Goal: Navigation & Orientation: Find specific page/section

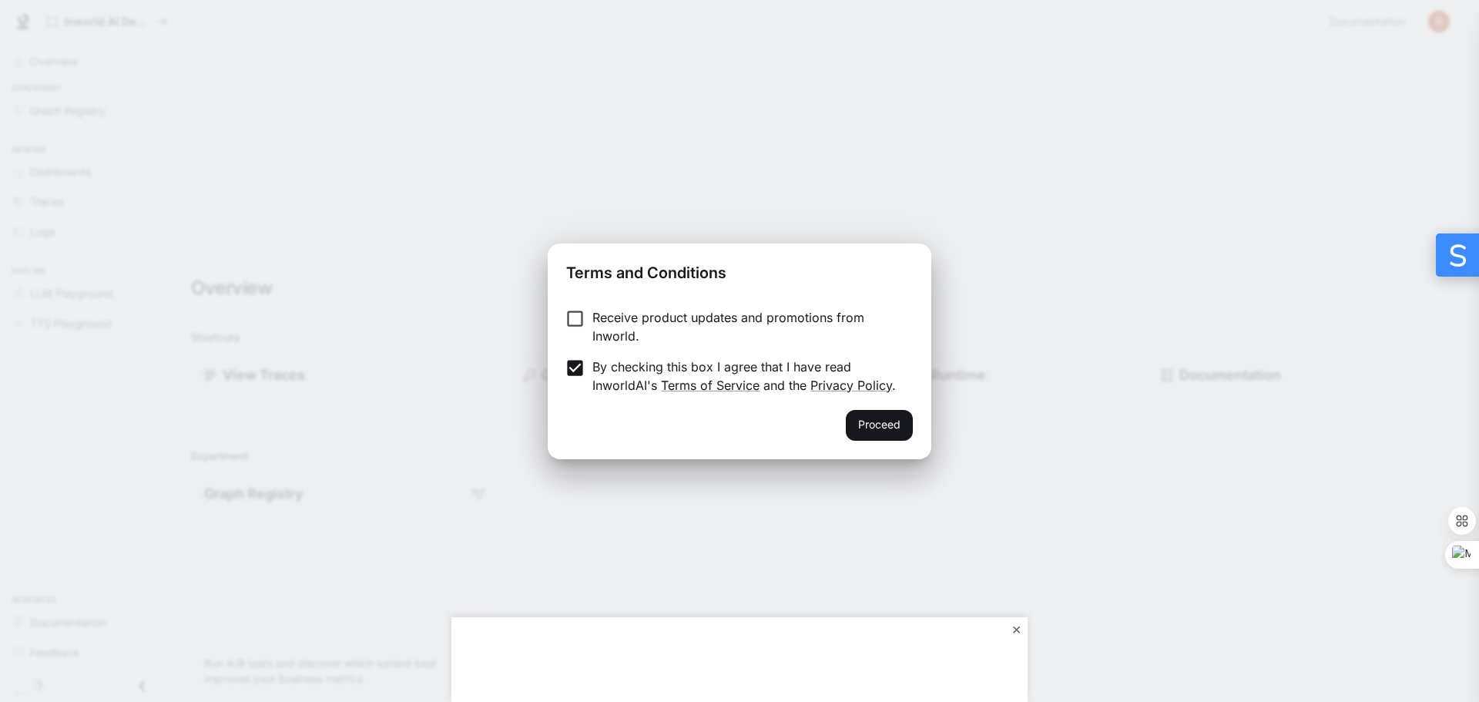
click at [589, 337] on label "Receive product updates and promotions from Inworld." at bounding box center [729, 326] width 343 height 37
click at [904, 432] on button "Proceed" at bounding box center [879, 425] width 67 height 31
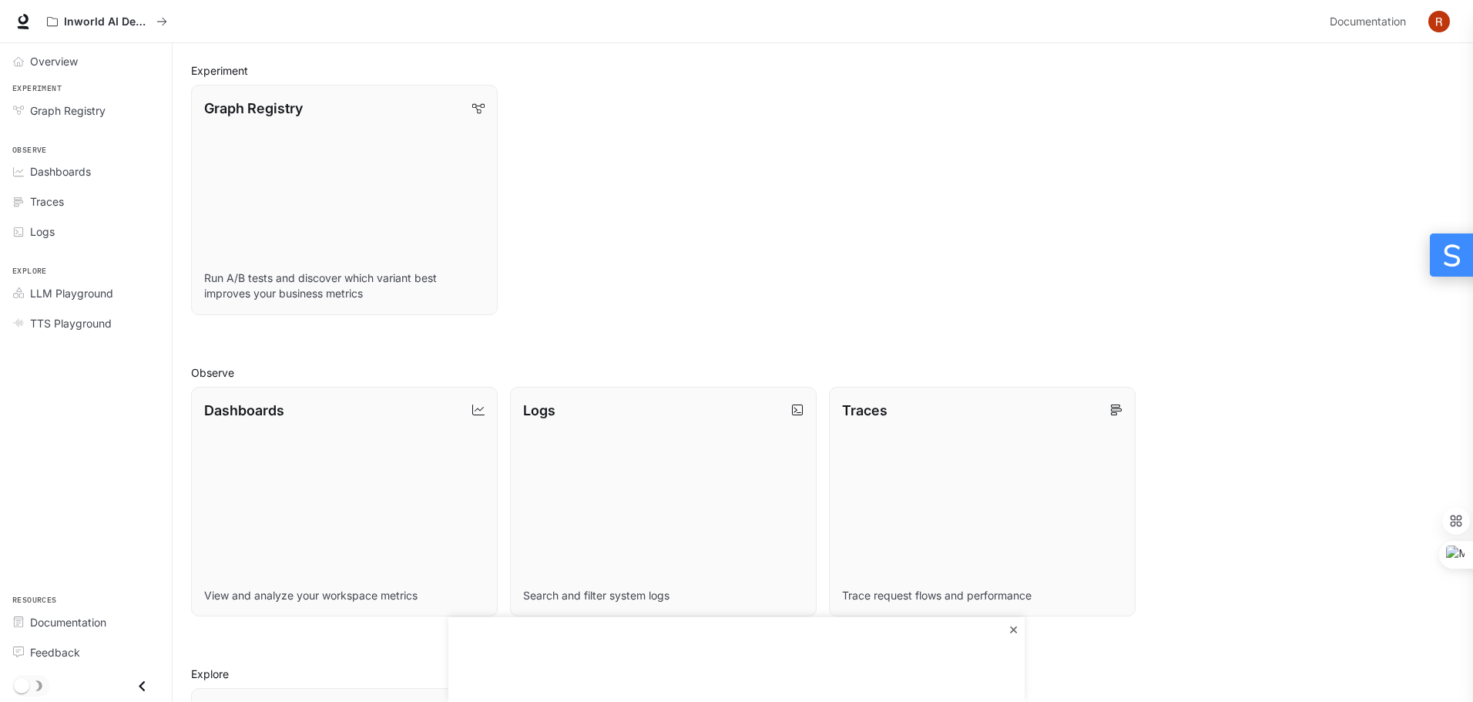
scroll to position [421, 0]
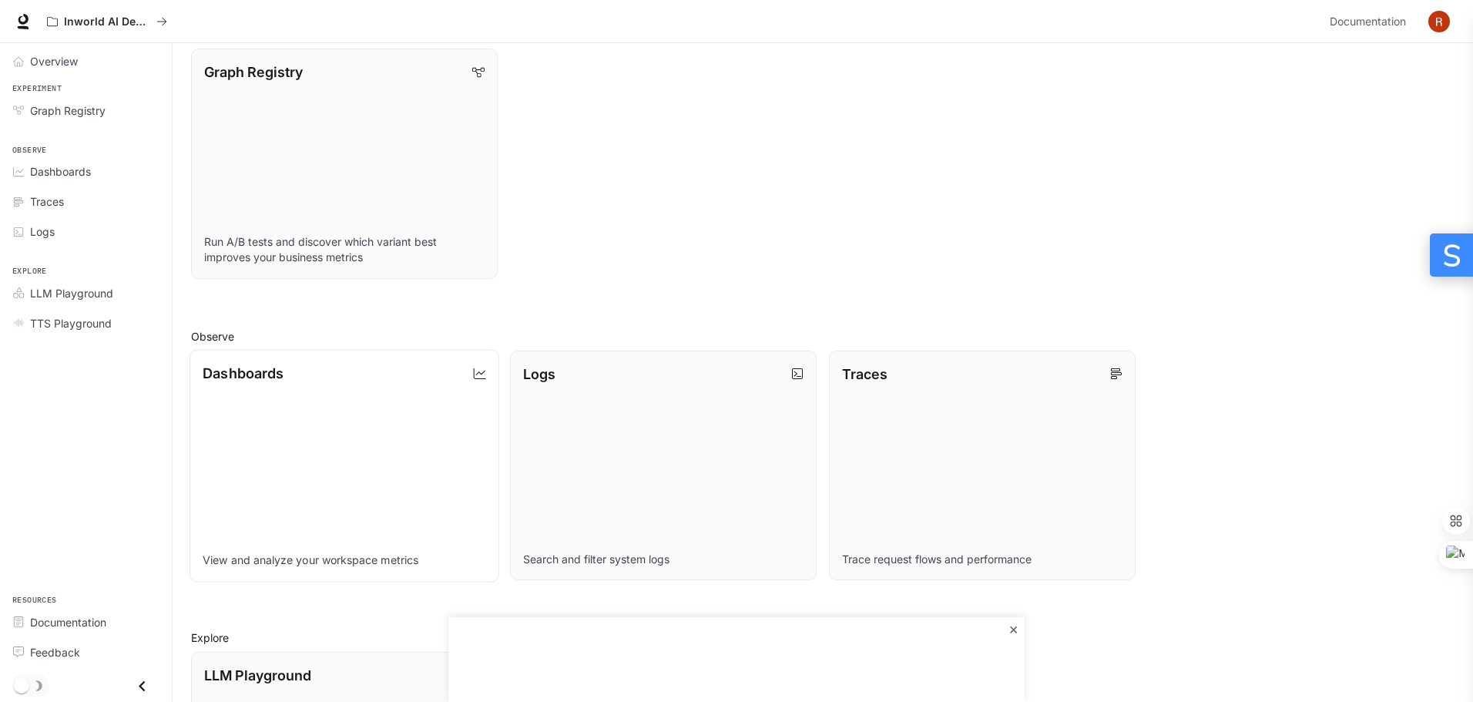
click at [446, 349] on link "Dashboards View and analyze your workspace metrics" at bounding box center [345, 465] width 310 height 232
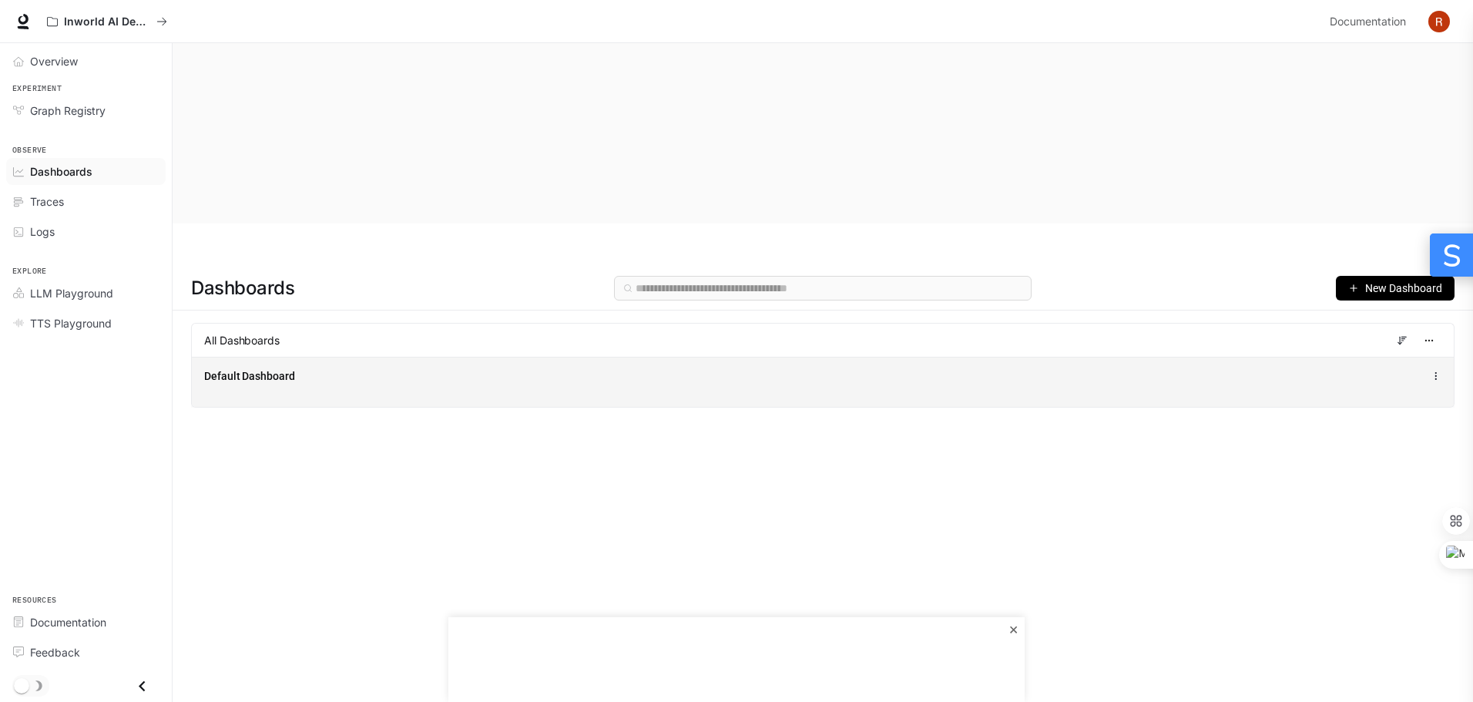
click at [549, 357] on div "Default Dashboard" at bounding box center [823, 382] width 1262 height 50
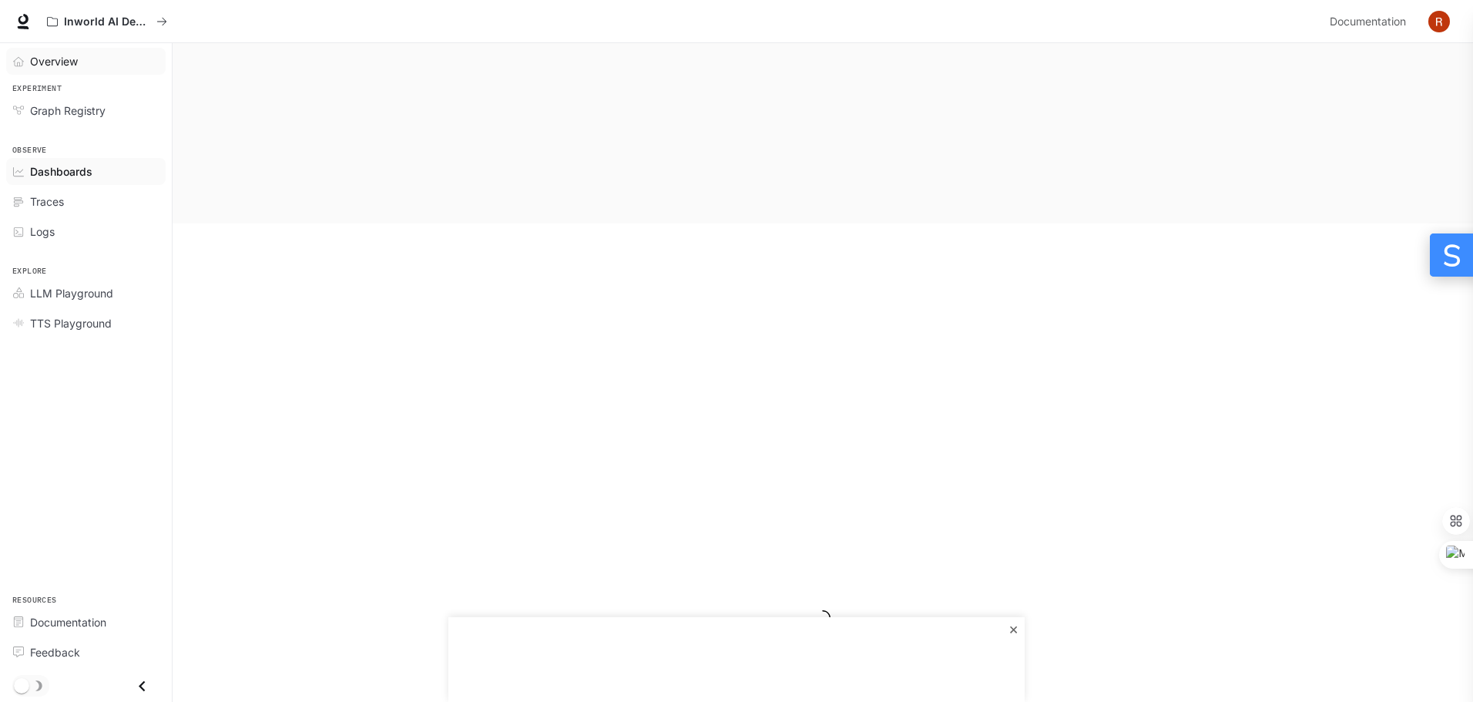
click at [76, 71] on link "Overview" at bounding box center [85, 61] width 159 height 27
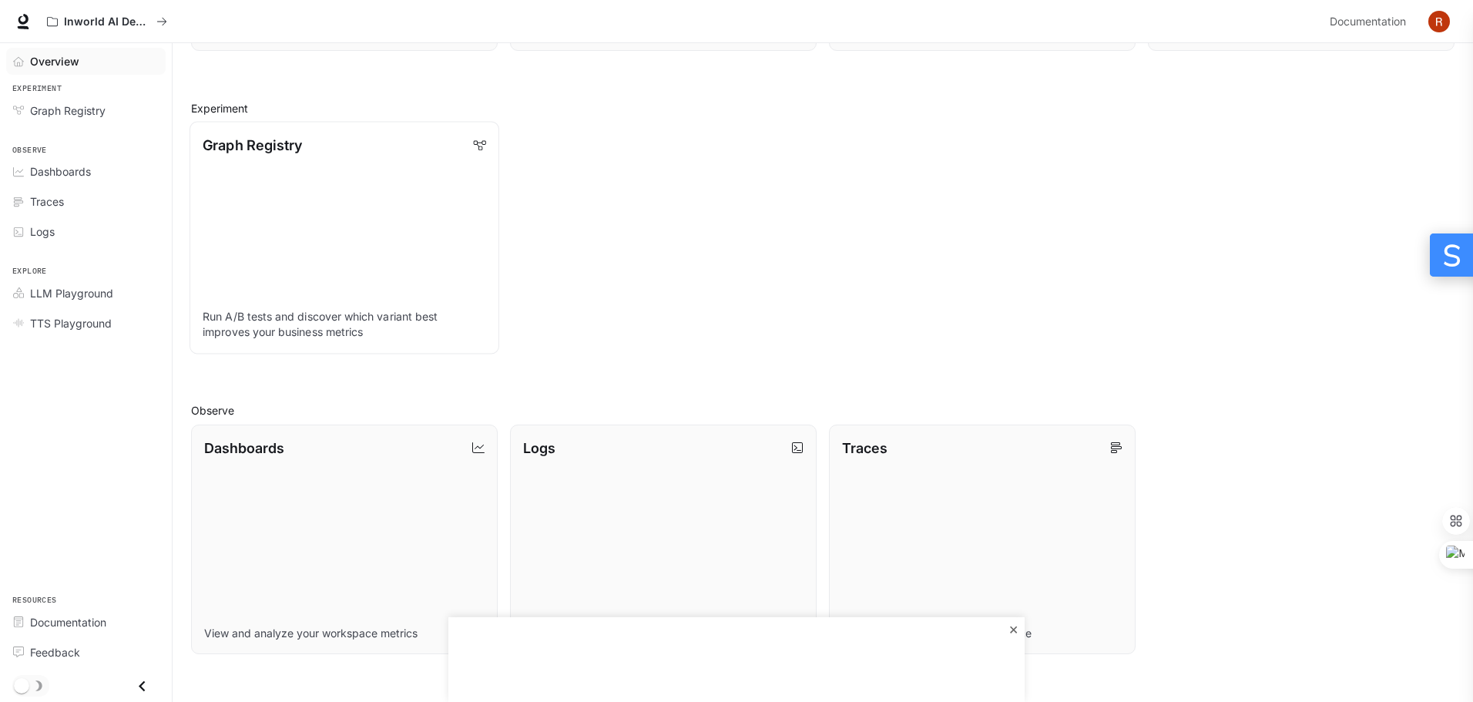
scroll to position [421, 0]
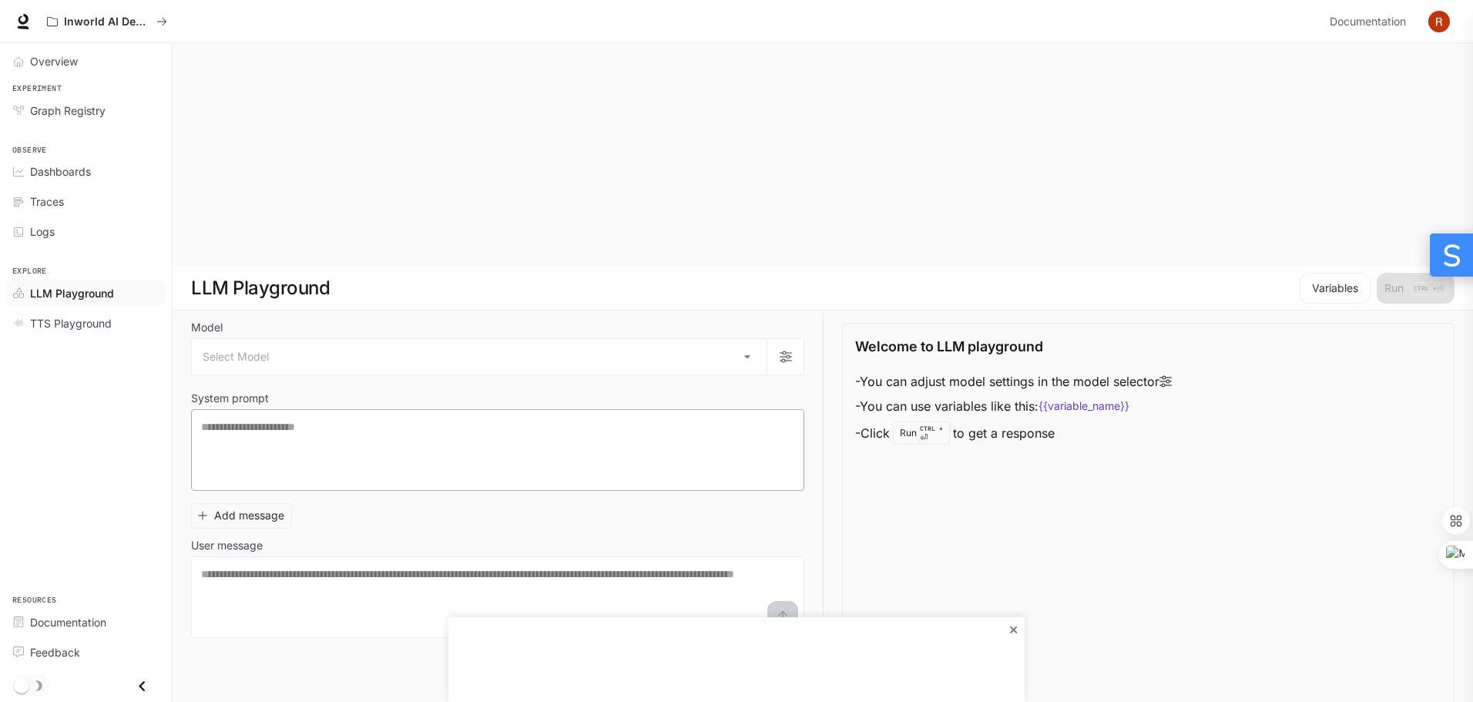
click at [290, 409] on div "* ​" at bounding box center [497, 450] width 613 height 82
click at [68, 50] on link "Overview" at bounding box center [85, 61] width 159 height 27
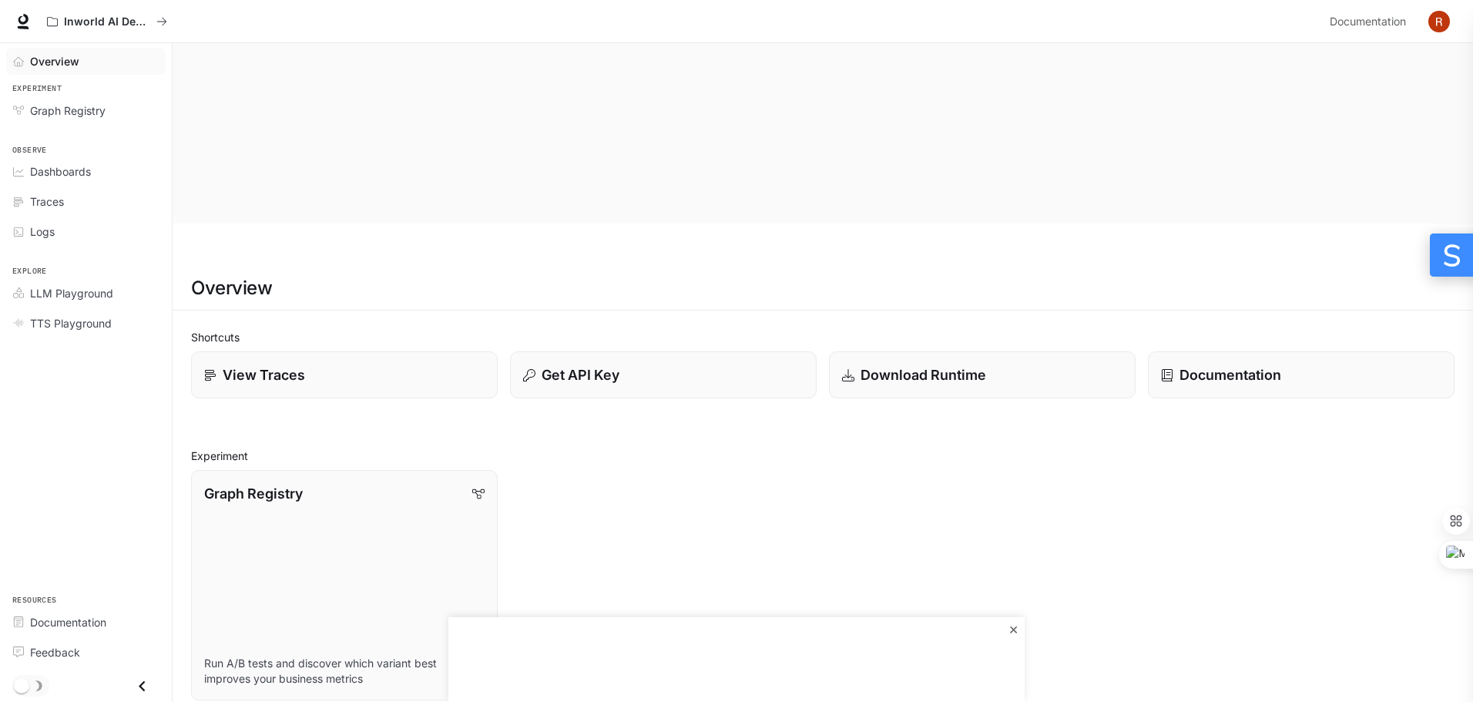
click at [72, 60] on span "Overview" at bounding box center [54, 61] width 49 height 16
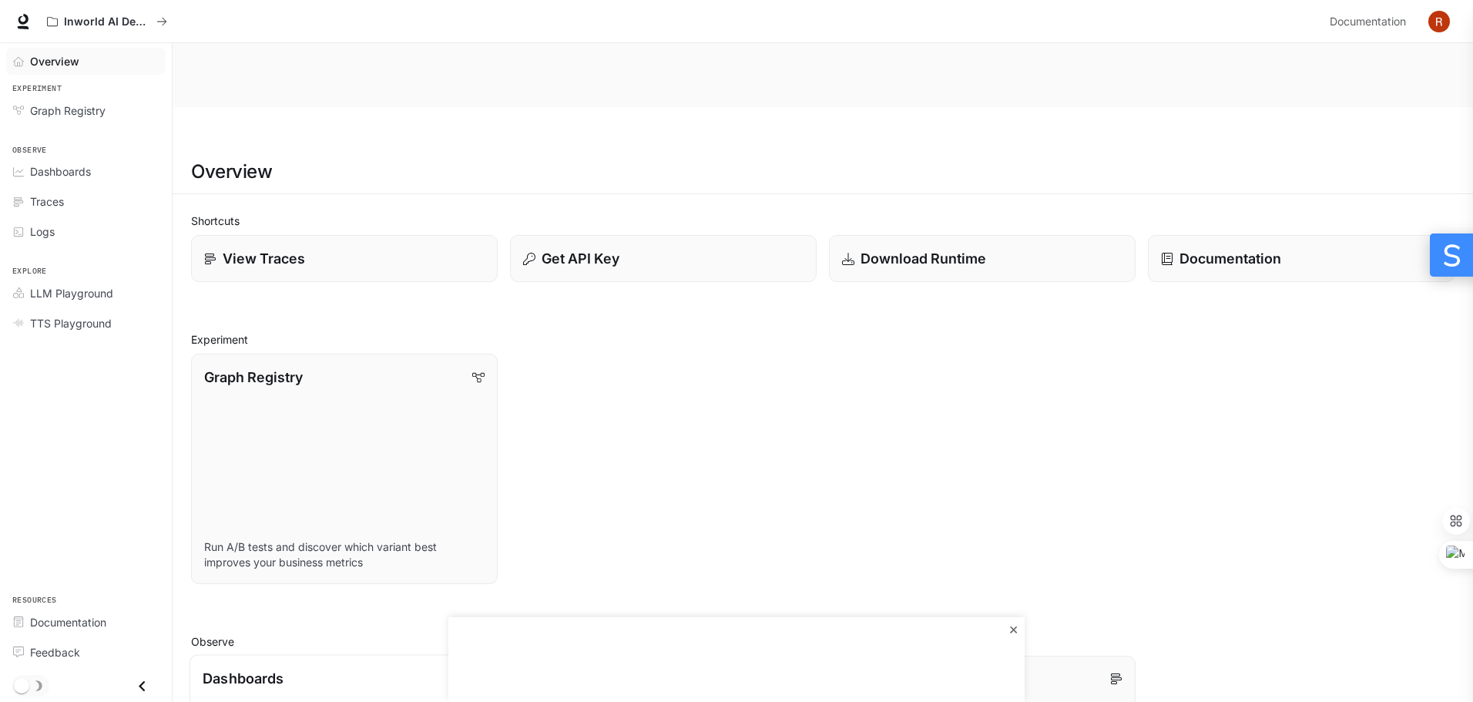
scroll to position [113, 0]
click at [409, 670] on div "Dashboards" at bounding box center [344, 680] width 283 height 21
